Goal: Task Accomplishment & Management: Manage account settings

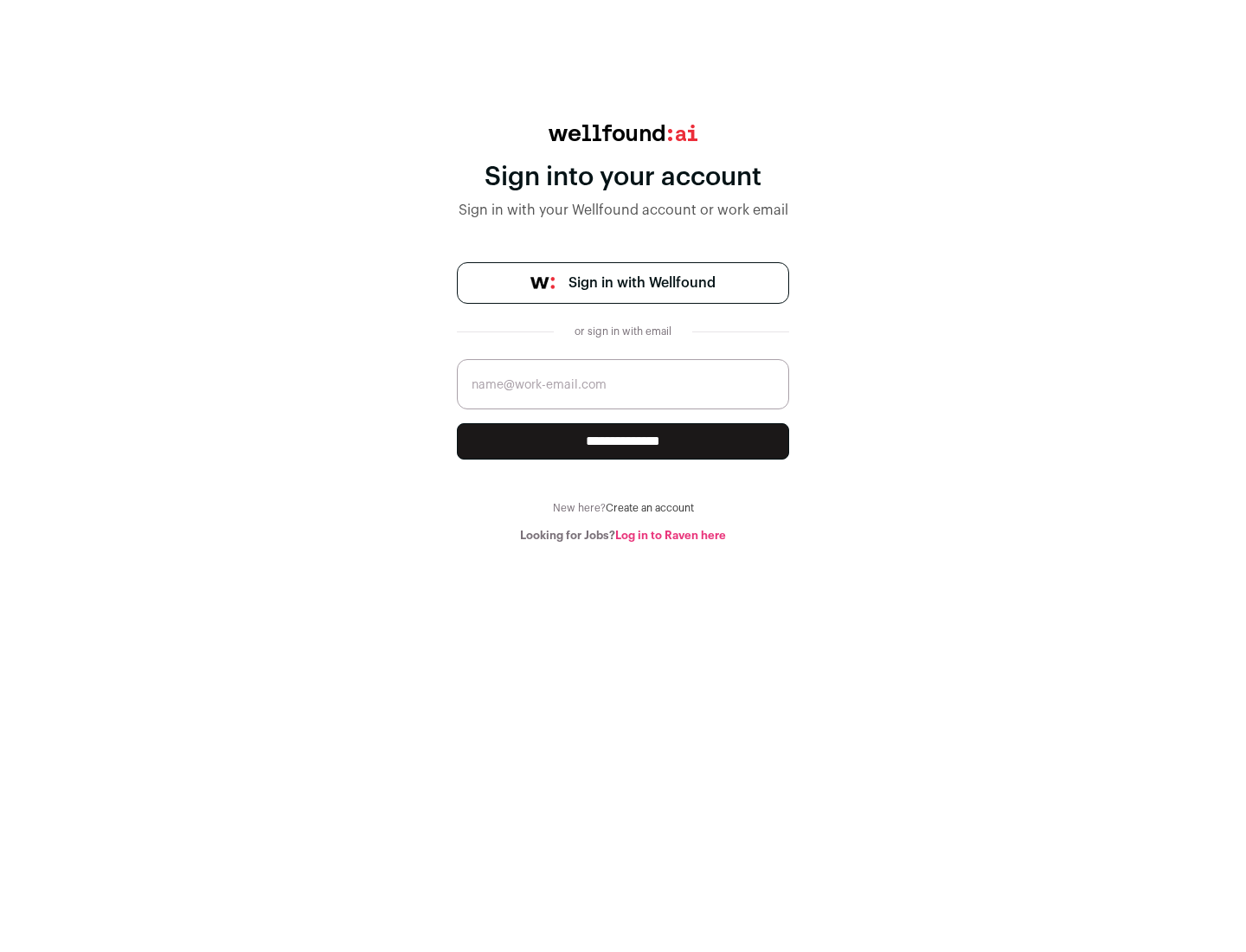
click at [641, 283] on span "Sign in with Wellfound" at bounding box center [642, 282] width 148 height 20
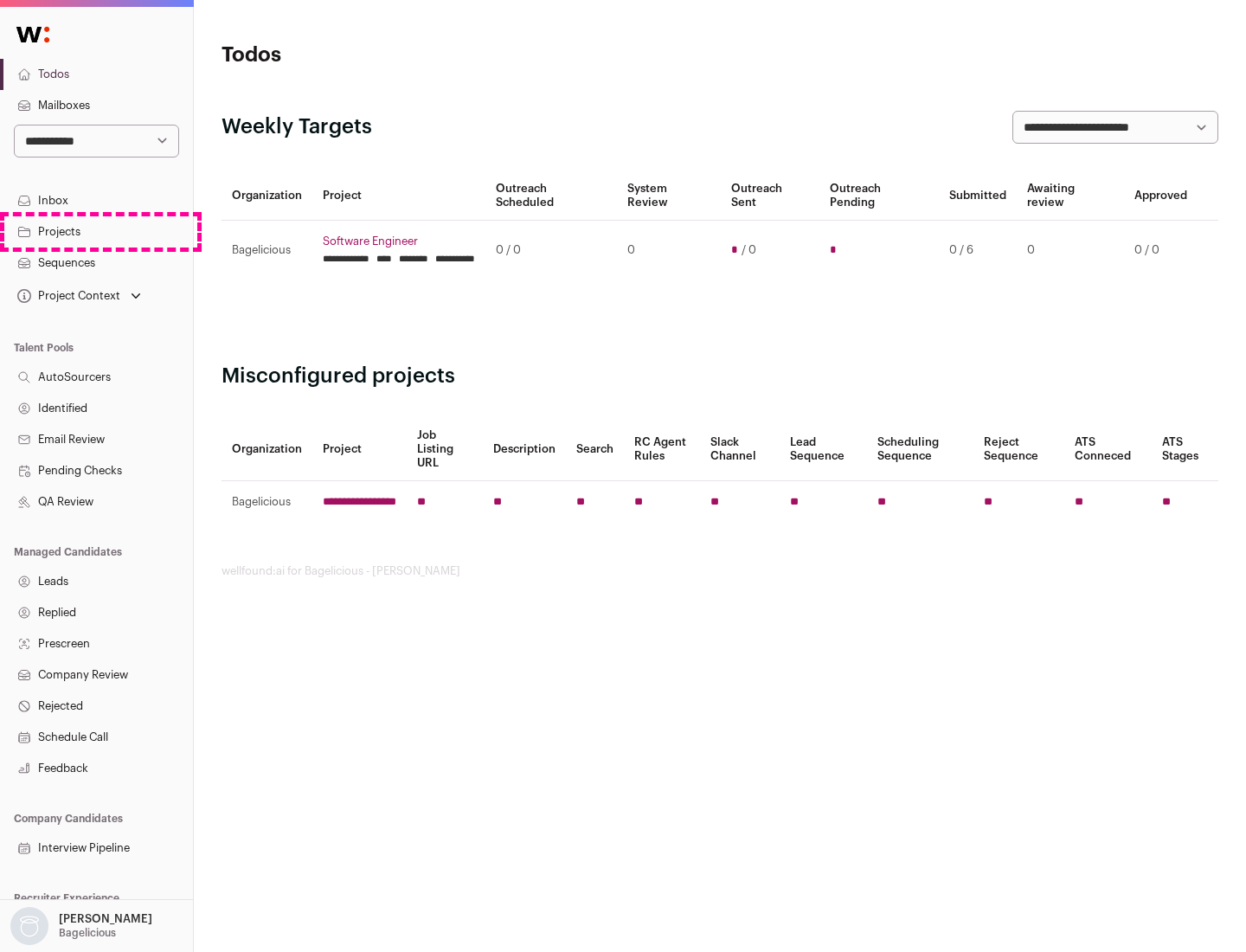
click at [96, 231] on link "Projects" at bounding box center [96, 232] width 193 height 31
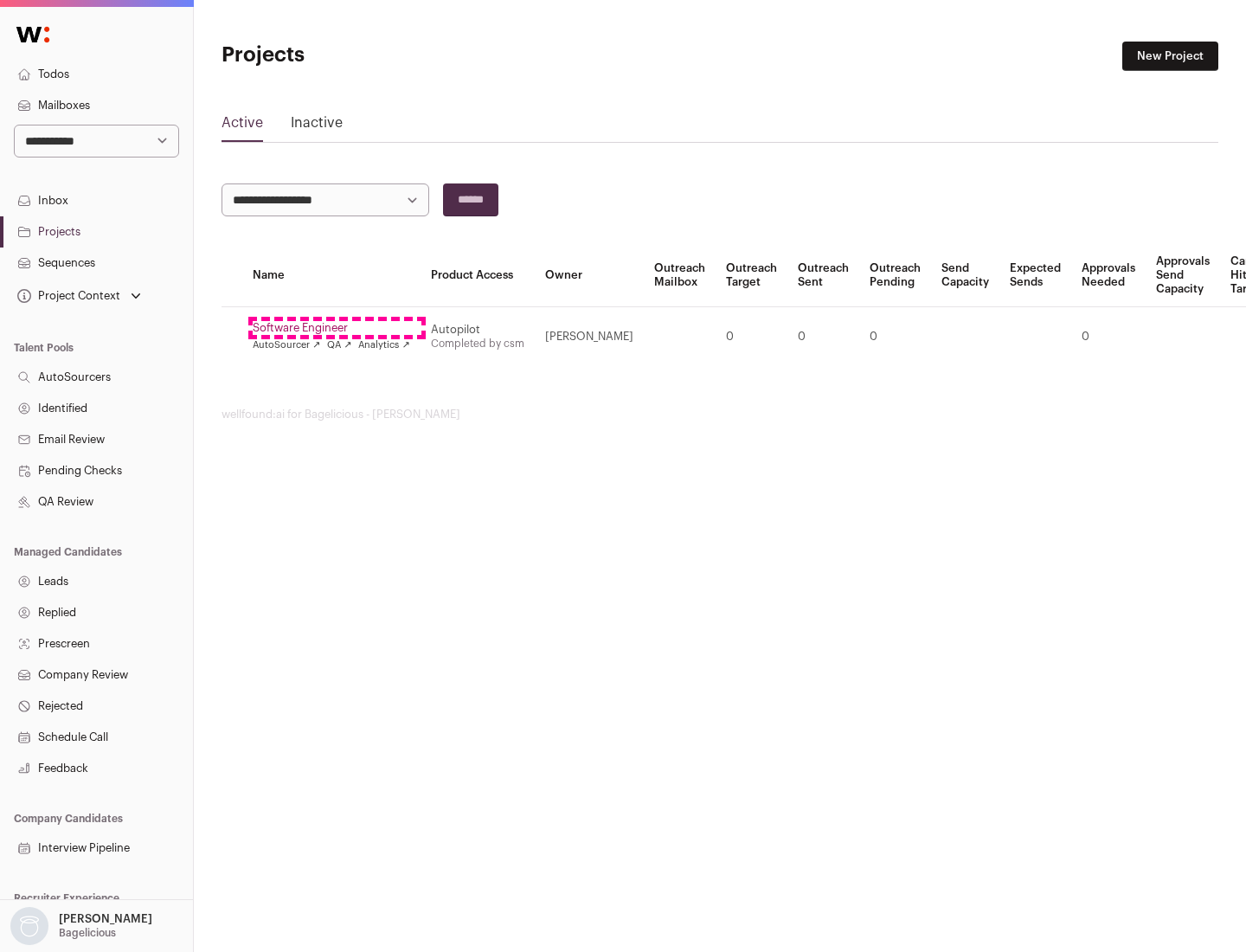
click at [337, 328] on link "Software Engineer" at bounding box center [331, 328] width 157 height 14
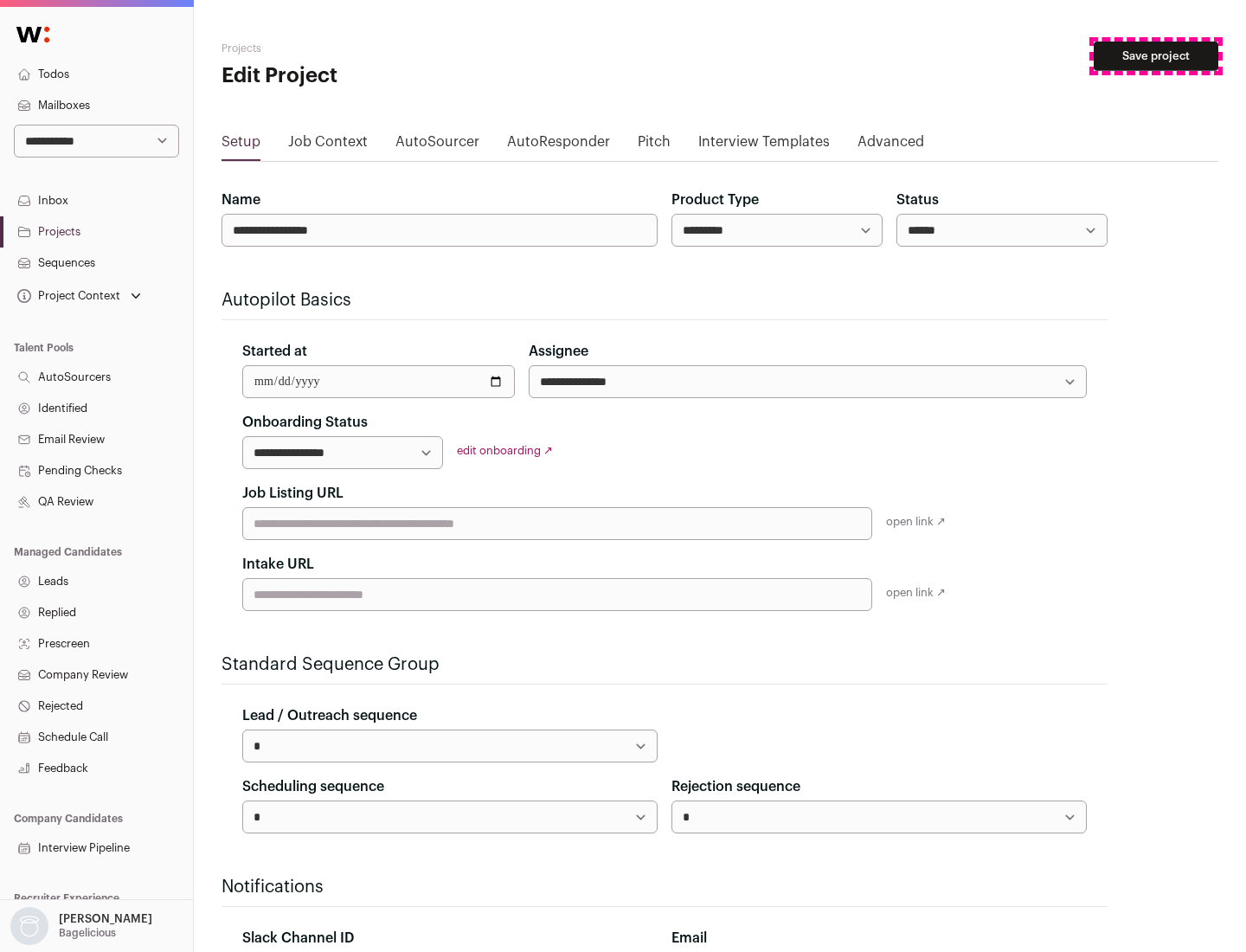
click at [1156, 56] on button "Save project" at bounding box center [1156, 56] width 124 height 29
